Goal: Information Seeking & Learning: Find specific fact

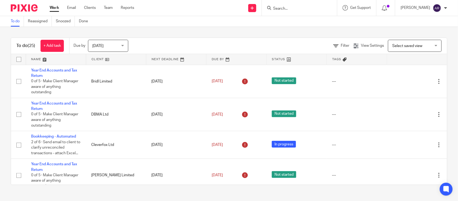
click at [272, 7] on input "Search" at bounding box center [296, 8] width 48 height 5
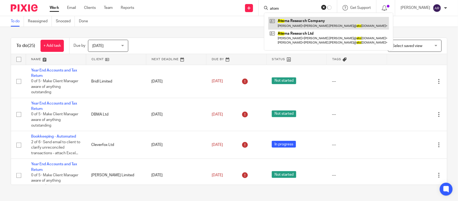
type input "atom"
click at [278, 21] on link at bounding box center [328, 23] width 121 height 12
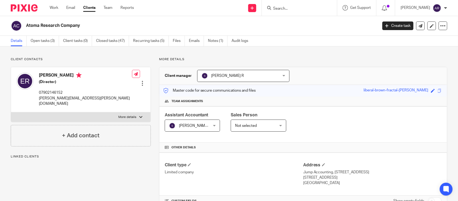
click at [291, 61] on p "More details" at bounding box center [303, 59] width 288 height 4
click at [211, 43] on link "Notes (1)" at bounding box center [218, 41] width 20 height 10
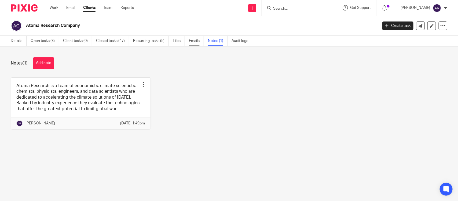
click at [194, 42] on link "Emails" at bounding box center [196, 41] width 15 height 10
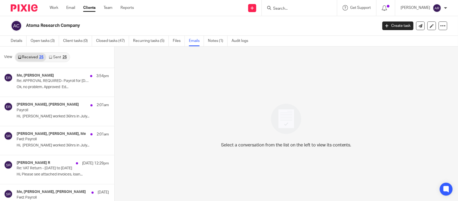
click at [52, 58] on link "Sent 25" at bounding box center [57, 57] width 23 height 9
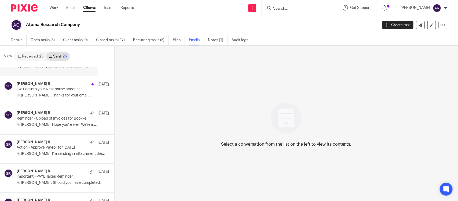
scroll to position [235, 0]
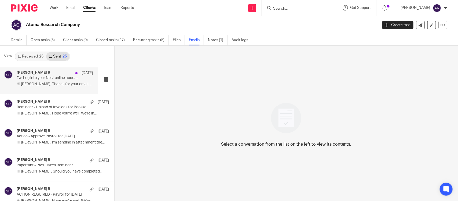
click at [52, 80] on p "Fw: Log into your Nest online account" at bounding box center [47, 78] width 61 height 5
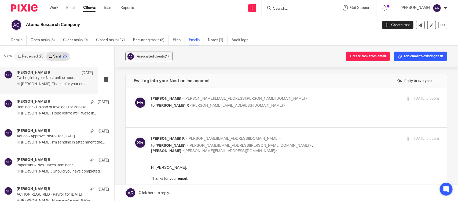
scroll to position [0, 0]
click at [162, 100] on p "Edmund Rawle <edmund.rawle@atomaresearch.com>" at bounding box center [247, 99] width 192 height 6
checkbox input "true"
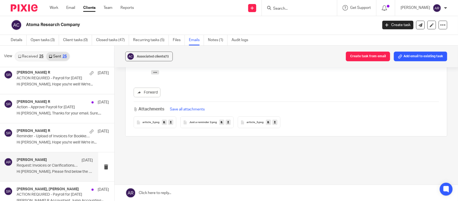
scroll to position [369, 0]
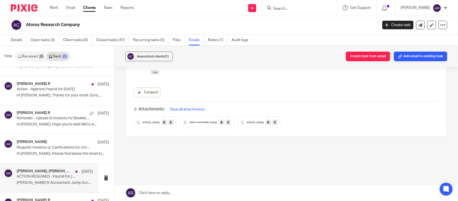
click at [57, 179] on p "ACTION REQUIRED - Payroll for June 2025" at bounding box center [47, 176] width 61 height 5
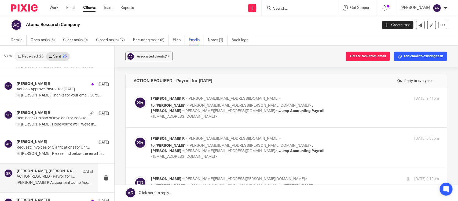
scroll to position [0, 0]
click at [158, 97] on span "[PERSON_NAME] R" at bounding box center [168, 99] width 34 height 4
checkbox input "true"
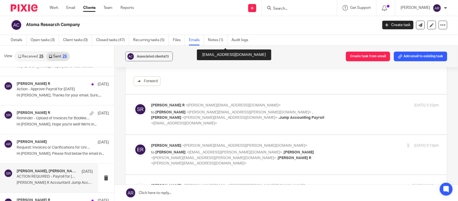
scroll to position [201, 0]
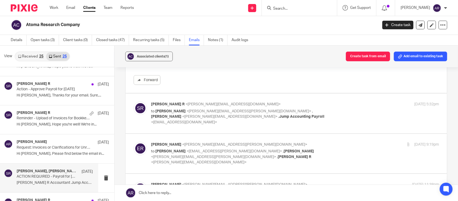
click at [191, 109] on p "to Edmund Rawle <edmund.rawle@atomaresearch.com> , Swetha Ganesh <swetha@jumpac…" at bounding box center [247, 116] width 192 height 17
checkbox input "true"
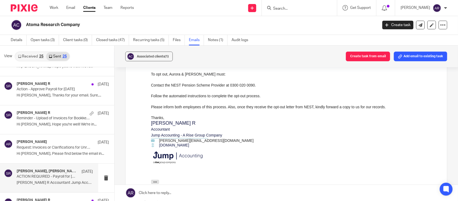
scroll to position [402, 0]
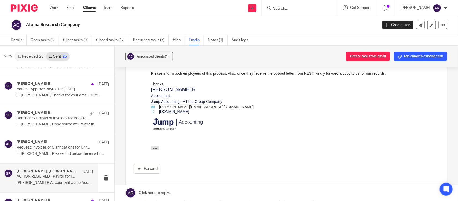
click at [156, 146] on button "button" at bounding box center [155, 148] width 8 height 4
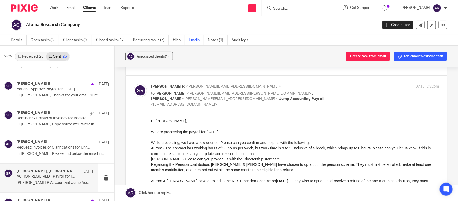
scroll to position [235, 0]
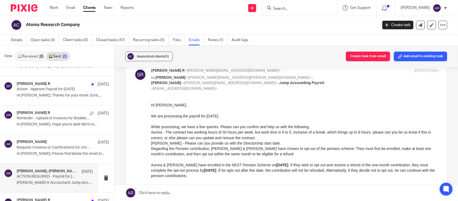
click at [316, 148] on div "Regarding the Pension contribution, Aurora & James have chosen to opt out of th…" at bounding box center [295, 161] width 288 height 33
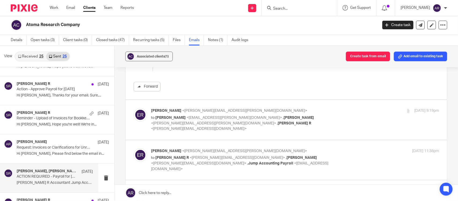
scroll to position [637, 0]
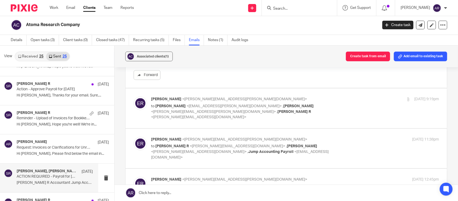
click at [174, 88] on label at bounding box center [286, 107] width 321 height 39
click at [134, 96] on input "checkbox" at bounding box center [133, 96] width 0 height 0
checkbox input "true"
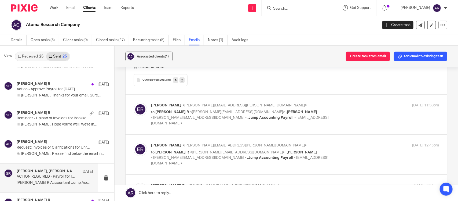
scroll to position [905, 0]
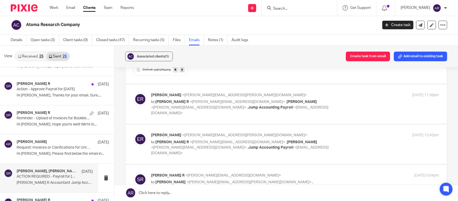
click at [166, 99] on p "to Swetha R <swetha.r@jumpaccounting.co.uk> , Swetha Ganesh <swetha@jumpaccount…" at bounding box center [247, 107] width 192 height 17
checkbox input "true"
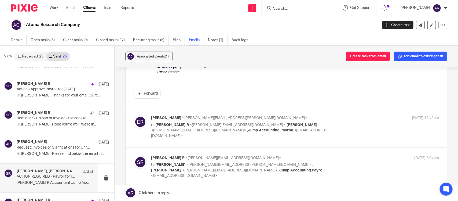
scroll to position [1341, 0]
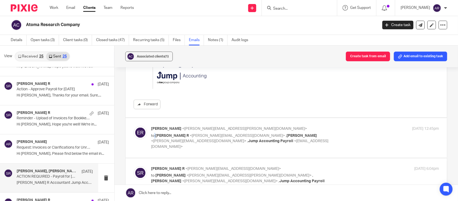
click at [153, 133] on p "to Swetha R <swetha.r@jumpaccounting.co.uk> , Swetha Ganesh <swetha@jumpaccount…" at bounding box center [247, 141] width 192 height 17
click at [156, 127] on span "[PERSON_NAME]" at bounding box center [166, 129] width 30 height 4
checkbox input "true"
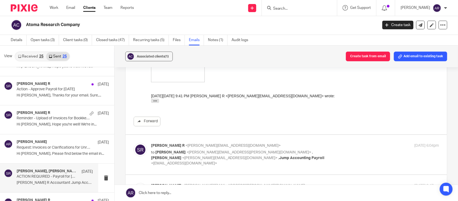
scroll to position [1743, 0]
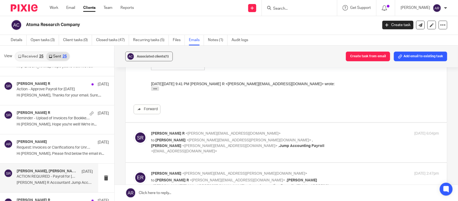
click at [161, 131] on div "Swetha R <swetha.r@jumpaccounting.co.uk> to Edmund Rawle <edmund.rawle@atomares…" at bounding box center [247, 142] width 192 height 23
checkbox input "true"
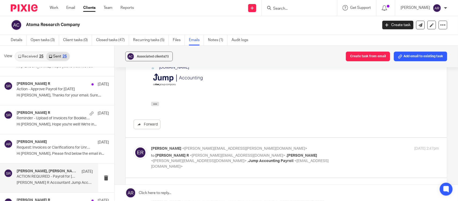
scroll to position [1944, 0]
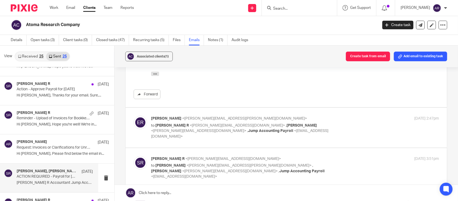
click at [158, 116] on p "Edmund Rawle <edmund.rawle@atomaresearch.com>" at bounding box center [247, 119] width 192 height 6
checkbox input "true"
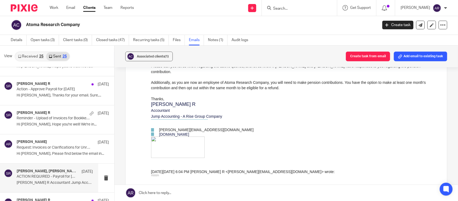
scroll to position [2212, 0]
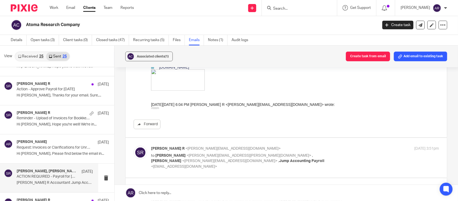
click at [186, 153] on span "<edmund.rawle@atomaresearch.com>" at bounding box center [248, 155] width 125 height 4
checkbox input "true"
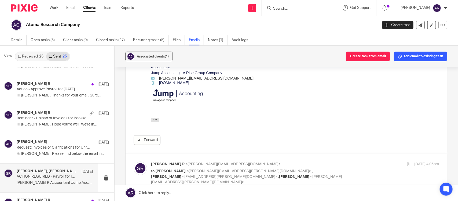
scroll to position [2380, 0]
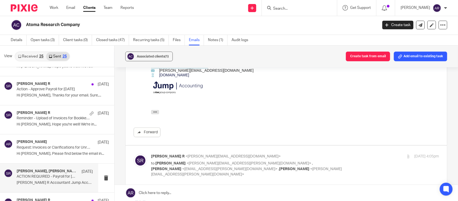
click at [176, 153] on p "Swetha R <swetha.r@jumpaccounting.co.uk>" at bounding box center [247, 156] width 192 height 6
checkbox input "true"
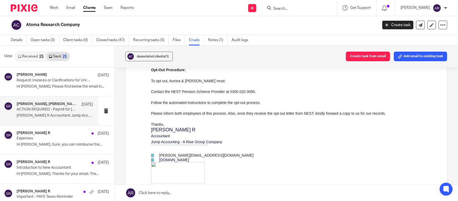
scroll to position [1609, 0]
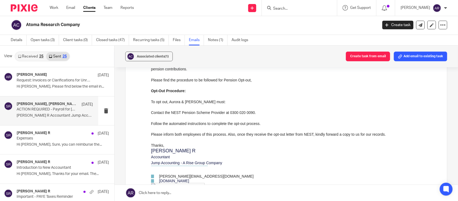
drag, startPoint x: 300, startPoint y: 0, endPoint x: 245, endPoint y: 135, distance: 146.2
drag, startPoint x: 300, startPoint y: -1, endPoint x: 286, endPoint y: 134, distance: 135.8
drag, startPoint x: 382, startPoint y: 135, endPoint x: 263, endPoint y: 135, distance: 119.3
click at [263, 135] on div "Please find the procedure to be followed for Pension Opt-out, Opt-Out Procedure…" at bounding box center [295, 107] width 288 height 60
click at [364, 136] on div "Please find the procedure to be followed for Pension Opt-out, Opt-Out Procedure…" at bounding box center [295, 107] width 288 height 60
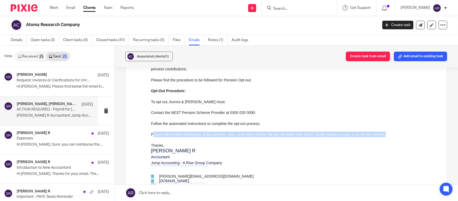
drag, startPoint x: 384, startPoint y: 135, endPoint x: 294, endPoint y: -1, distance: 162.4
click html "Hi, On my Directorship start date, I became the CEO of Atoma Research Company b…"
copy div "Please inform both employees of this process. Also, once they receive the opt-o…"
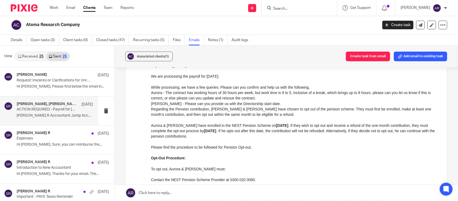
click at [202, 184] on div "Please find the procedure to be followed for Pension Opt-out, Opt-Out Procedure…" at bounding box center [295, 174] width 288 height 60
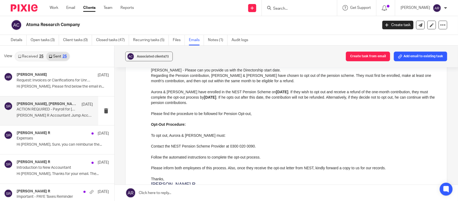
scroll to position [1508, 0]
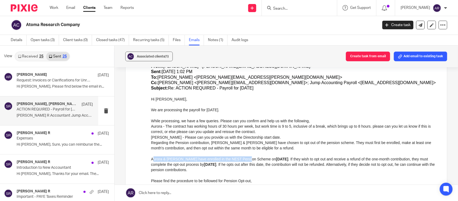
drag, startPoint x: 165, startPoint y: 158, endPoint x: 246, endPoint y: 157, distance: 80.7
click at [247, 157] on div "Regarding the Pension contribution, Aurora & James have chosen to opt out of th…" at bounding box center [295, 156] width 288 height 33
click at [176, 157] on div "Regarding the Pension contribution, Aurora & James have chosen to opt out of th…" at bounding box center [295, 156] width 288 height 33
drag, startPoint x: 151, startPoint y: 160, endPoint x: 248, endPoint y: 160, distance: 97.1
click at [248, 160] on div "Regarding the Pension contribution, Aurora & James have chosen to opt out of th…" at bounding box center [295, 156] width 288 height 33
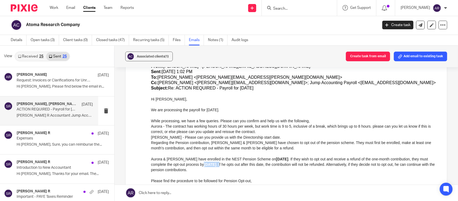
drag, startPoint x: 206, startPoint y: 164, endPoint x: 228, endPoint y: 163, distance: 22.9
click at [228, 163] on div "Regarding the Pension contribution, Aurora & James have chosen to opt out of th…" at bounding box center [295, 156] width 288 height 33
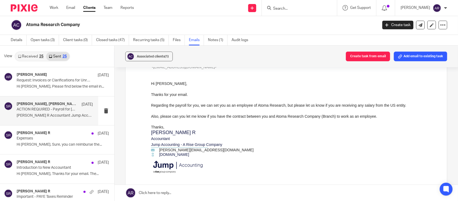
scroll to position [1844, 0]
